Goal: Find specific page/section: Find specific page/section

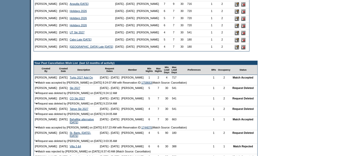
scroll to position [279, 0]
click at [246, 35] on input "image" at bounding box center [243, 33] width 4 height 4
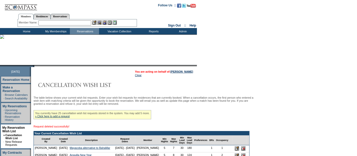
click at [53, 22] on input "text" at bounding box center [64, 22] width 53 height 5
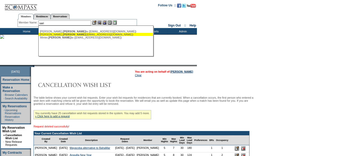
click at [63, 33] on span "Sari" at bounding box center [74, 34] width 23 height 3
type input "Sloane, Sari (sari@sarisloane.com)"
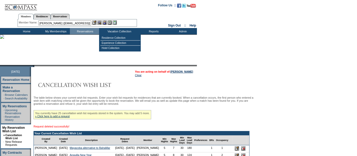
click at [106, 23] on img at bounding box center [104, 22] width 4 height 4
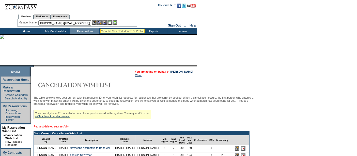
click at [100, 23] on img at bounding box center [99, 22] width 4 height 4
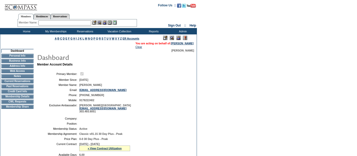
click at [20, 103] on td "CWL Requests" at bounding box center [17, 101] width 32 height 4
